Goal: Information Seeking & Learning: Understand process/instructions

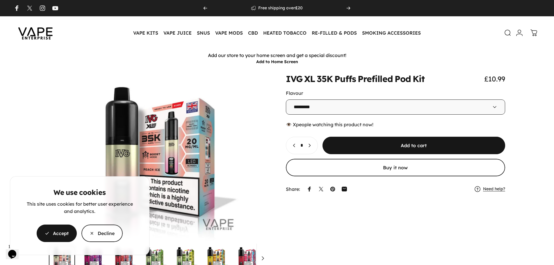
drag, startPoint x: 110, startPoint y: 230, endPoint x: 110, endPoint y: 256, distance: 26.2
click at [110, 199] on div at bounding box center [60, 199] width 105 height 0
click at [340, 110] on cookie-banner "We use cookies This site uses cookies for better user experience and analytics.…" at bounding box center [277, 132] width 554 height 265
click at [497, 109] on cookie-banner "We use cookies This site uses cookies for better user experience and analytics.…" at bounding box center [277, 132] width 554 height 265
click at [109, 182] on div ""👋 Welcome to VapeEnterprise! Need help finding the right vape or product? We’r…" at bounding box center [60, 178] width 105 height 10
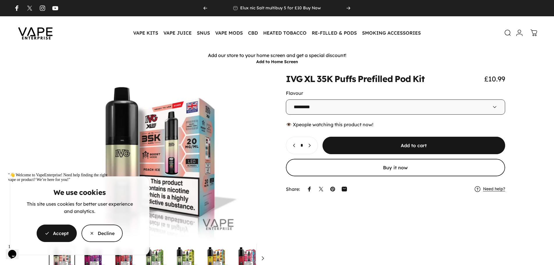
click at [65, 182] on div ""👋 Welcome to VapeEnterprise! Need help finding the right vape or product? We’r…" at bounding box center [60, 178] width 105 height 10
click at [8, 173] on icon "Chat attention grabber" at bounding box center [8, 173] width 0 height 0
click at [63, 229] on span "button" at bounding box center [56, 233] width 60 height 35
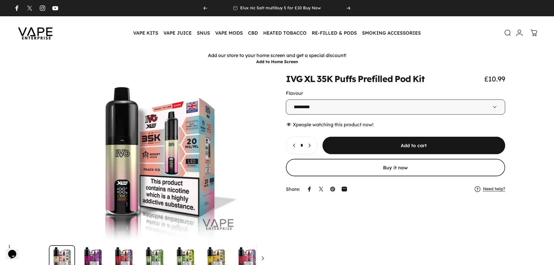
click at [370, 112] on select "**********" at bounding box center [396, 106] width 220 height 15
select select "**********"
click at [286, 99] on select "**********" at bounding box center [396, 106] width 220 height 15
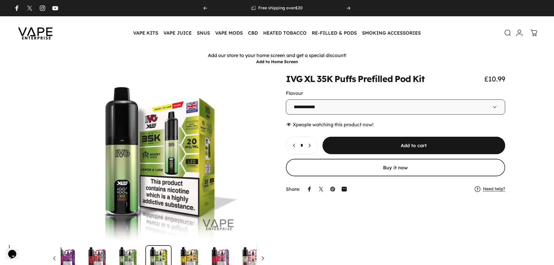
click at [46, 33] on img at bounding box center [35, 32] width 52 height 27
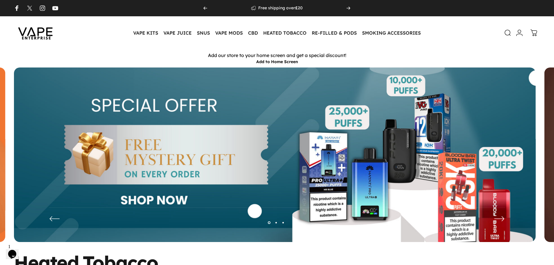
click at [318, 133] on img at bounding box center [275, 158] width 522 height 183
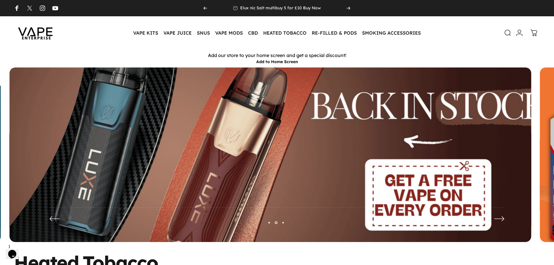
click at [381, 142] on img at bounding box center [270, 159] width 678 height 238
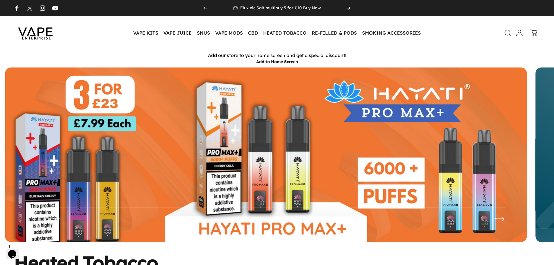
click at [428, 144] on img at bounding box center [266, 158] width 522 height 183
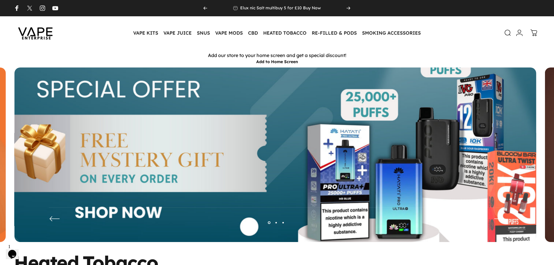
click at [332, 147] on img at bounding box center [275, 159] width 678 height 238
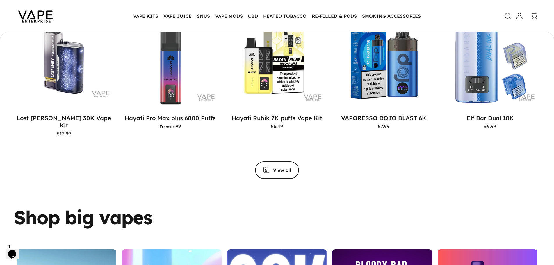
scroll to position [784, 0]
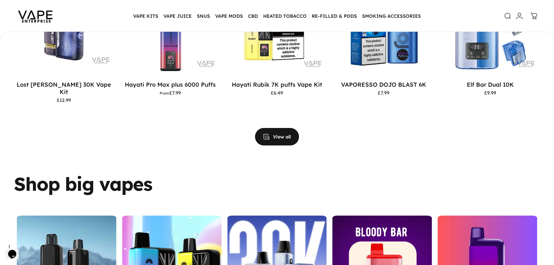
click at [279, 131] on span "View all products in the Big Puff Vapes collection" at bounding box center [277, 136] width 66 height 35
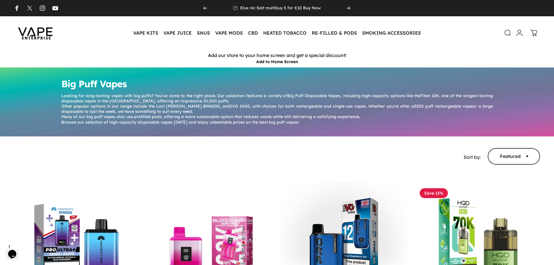
click at [34, 31] on img at bounding box center [35, 32] width 52 height 27
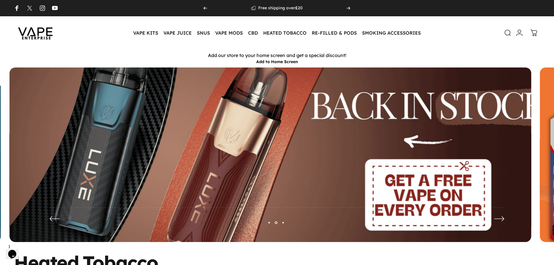
click at [53, 8] on link "YouTube" at bounding box center [55, 8] width 6 height 6
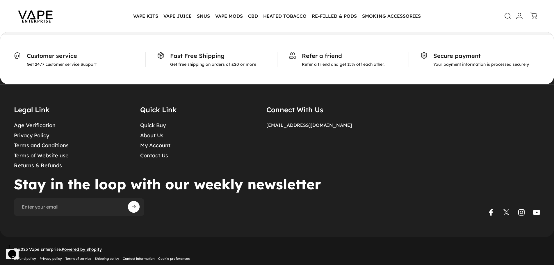
scroll to position [3015, 0]
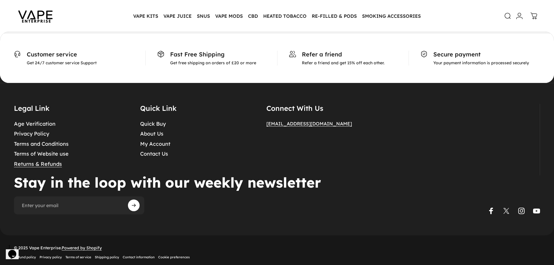
click at [38, 162] on link "Returns & Refunds" at bounding box center [38, 164] width 48 height 7
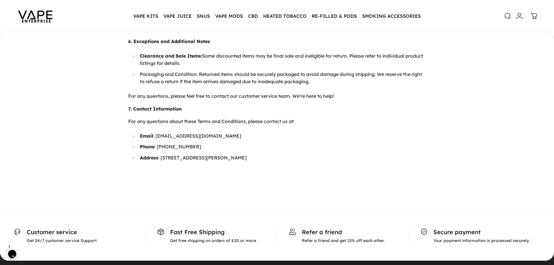
scroll to position [319, 0]
